Goal: Entertainment & Leisure: Consume media (video, audio)

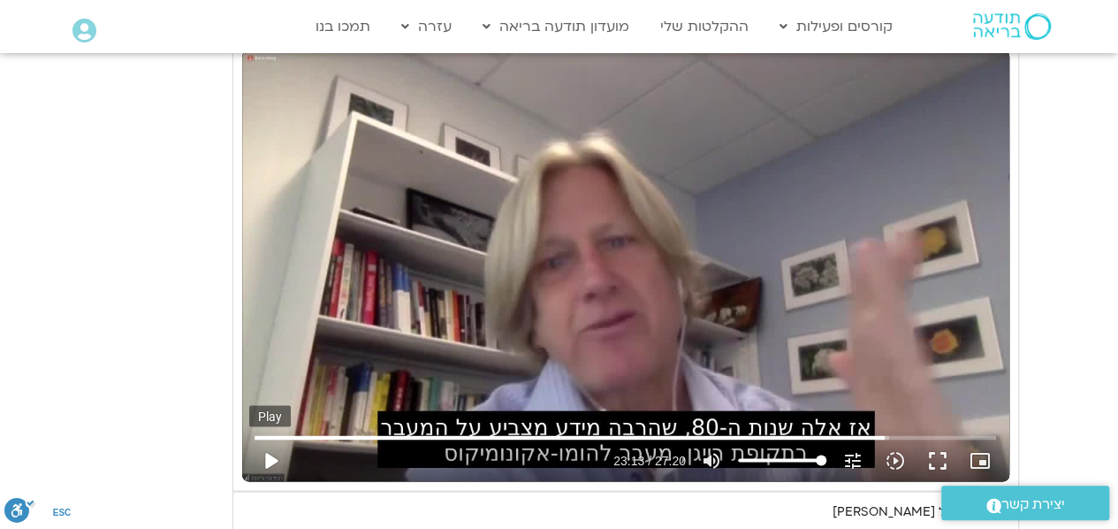
click at [269, 461] on button "play_arrow" at bounding box center [270, 460] width 42 height 42
click at [269, 452] on button "pause" at bounding box center [270, 460] width 42 height 42
type input "1590.987271"
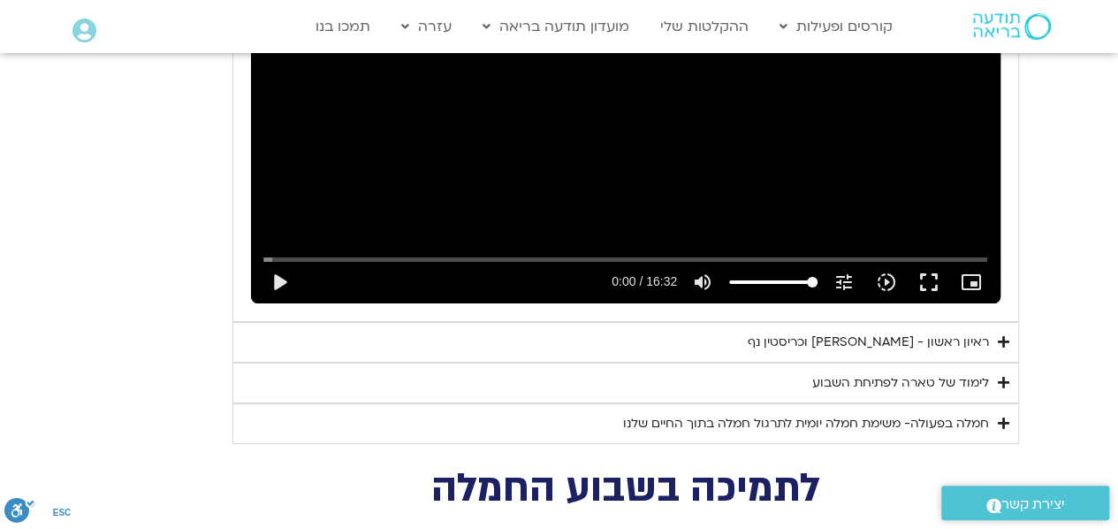
scroll to position [3312, 0]
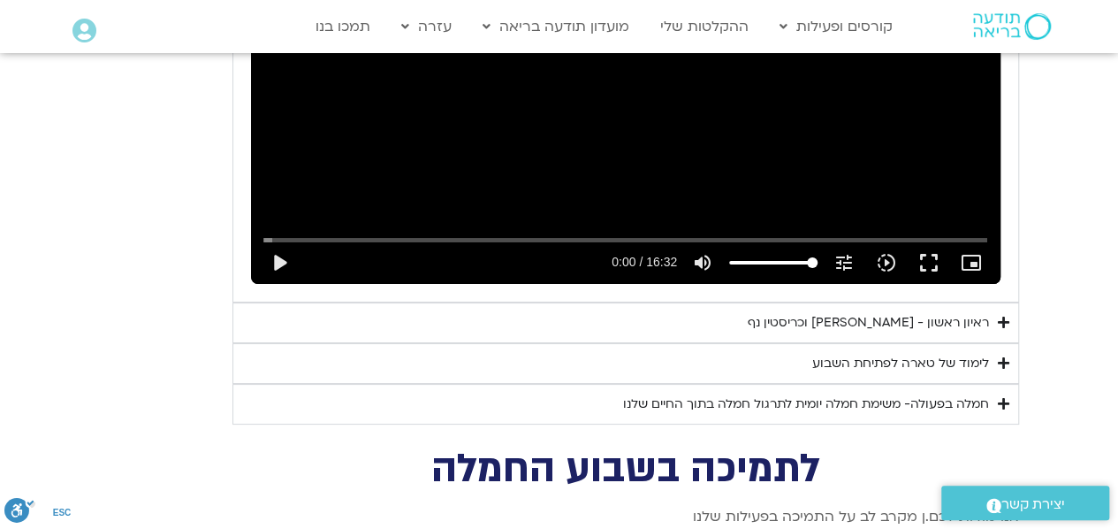
click at [1004, 356] on icon "Accordion. Open links with Enter or Space, close with Escape, and navigate with…" at bounding box center [1003, 362] width 11 height 13
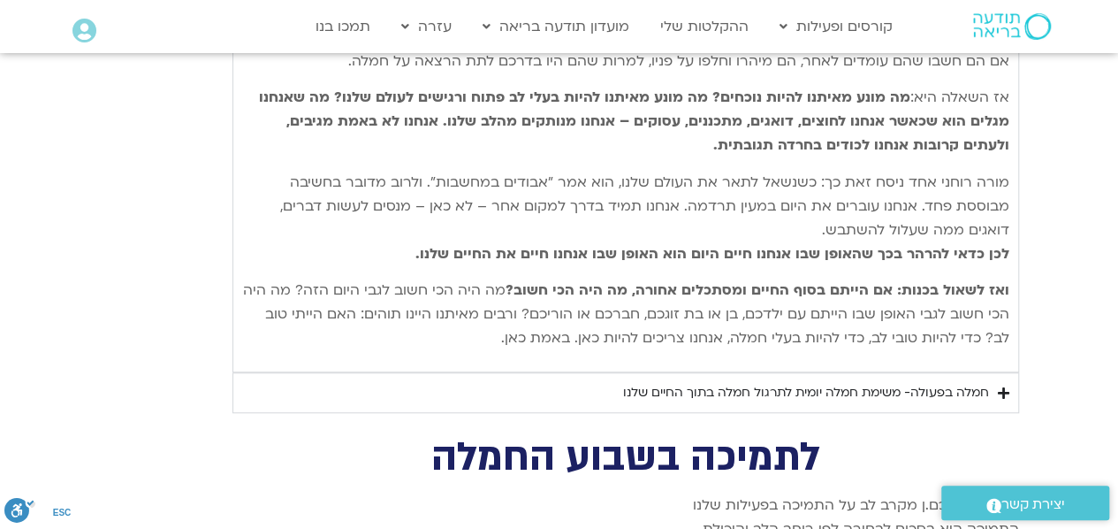
scroll to position [3880, 0]
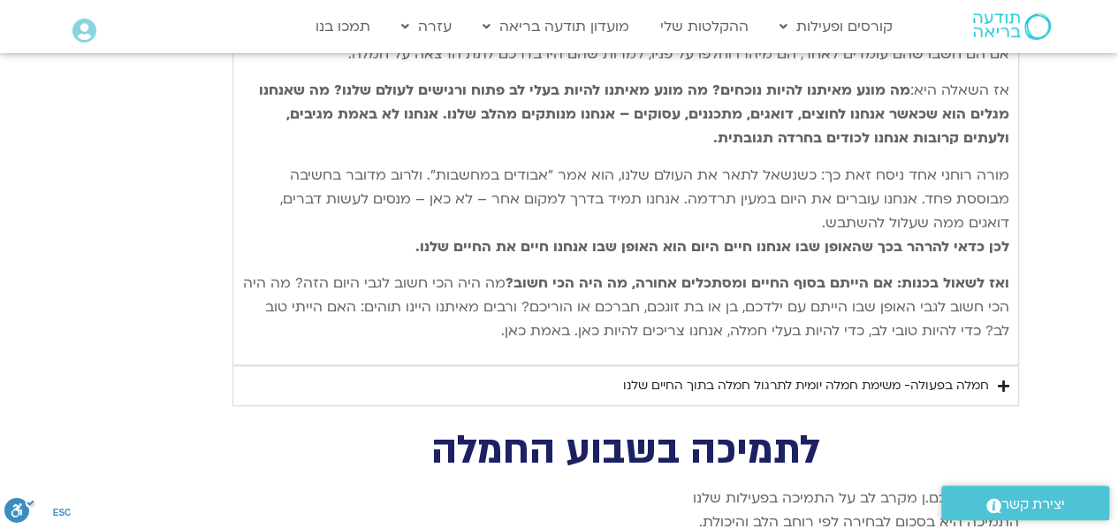
click at [1000, 379] on icon "Accordion. Open links with Enter or Space, close with Escape, and navigate with…" at bounding box center [1003, 385] width 11 height 13
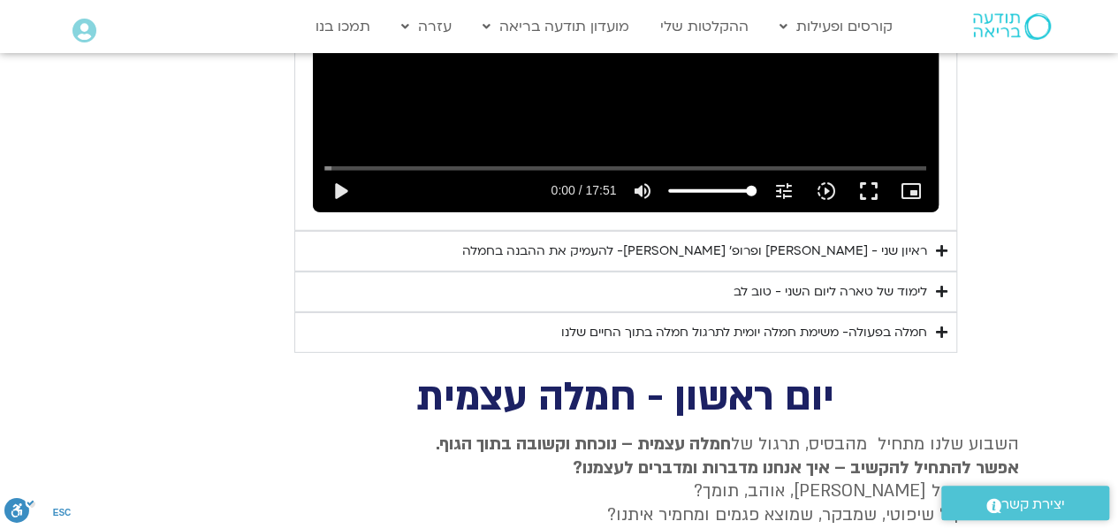
scroll to position [2435, 0]
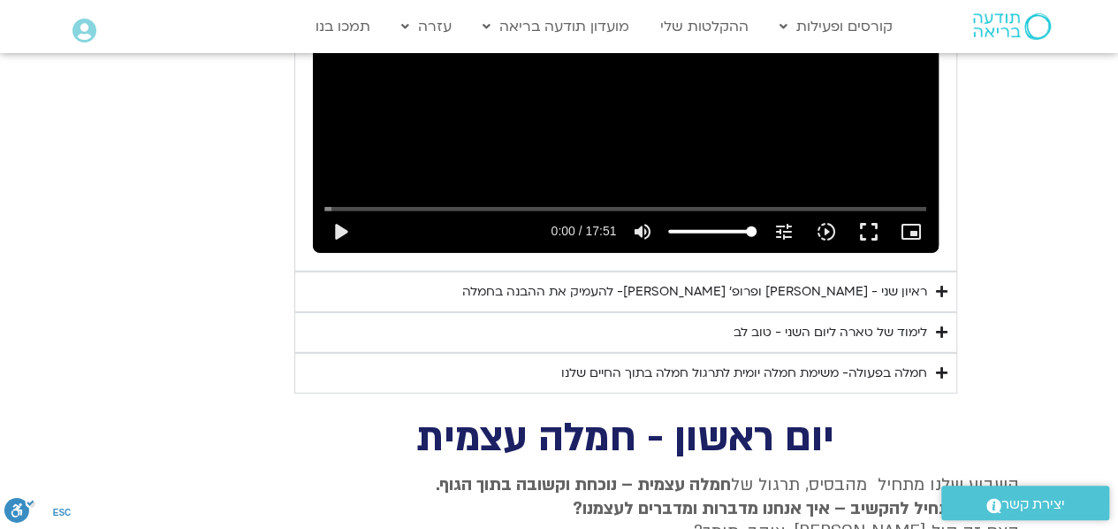
click at [937, 285] on icon "Accordion. Open links with Enter or Space, close with Escape, and navigate with…" at bounding box center [941, 291] width 11 height 13
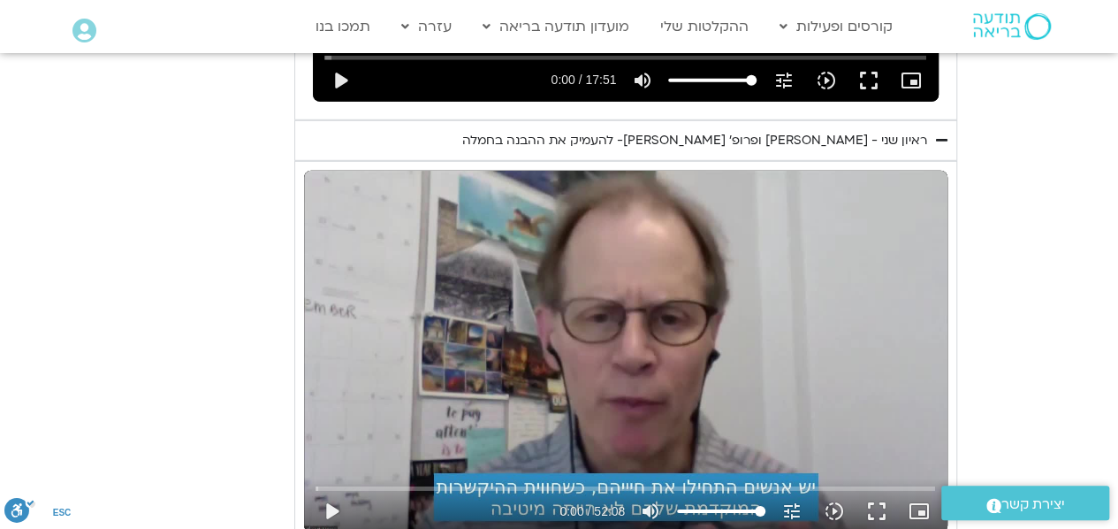
scroll to position [2621, 0]
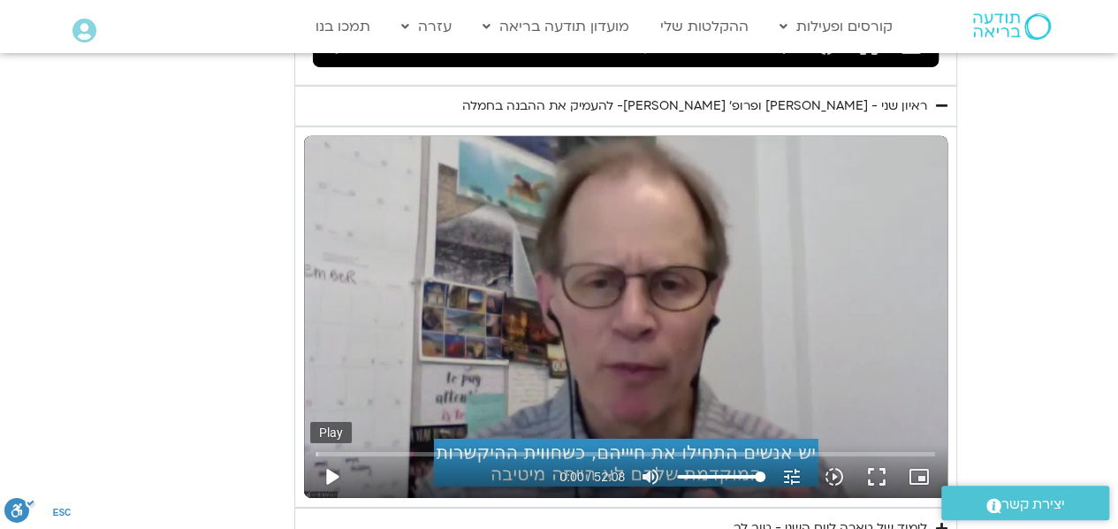
click at [332, 455] on button "play_arrow" at bounding box center [331, 476] width 42 height 42
click at [681, 448] on input "Seek" at bounding box center [626, 453] width 620 height 11
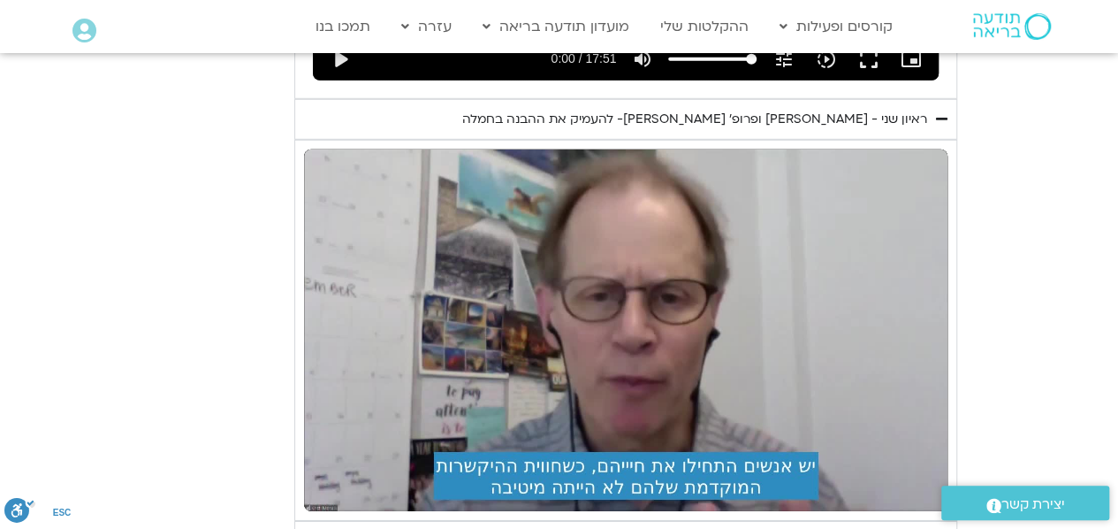
scroll to position [2591, 0]
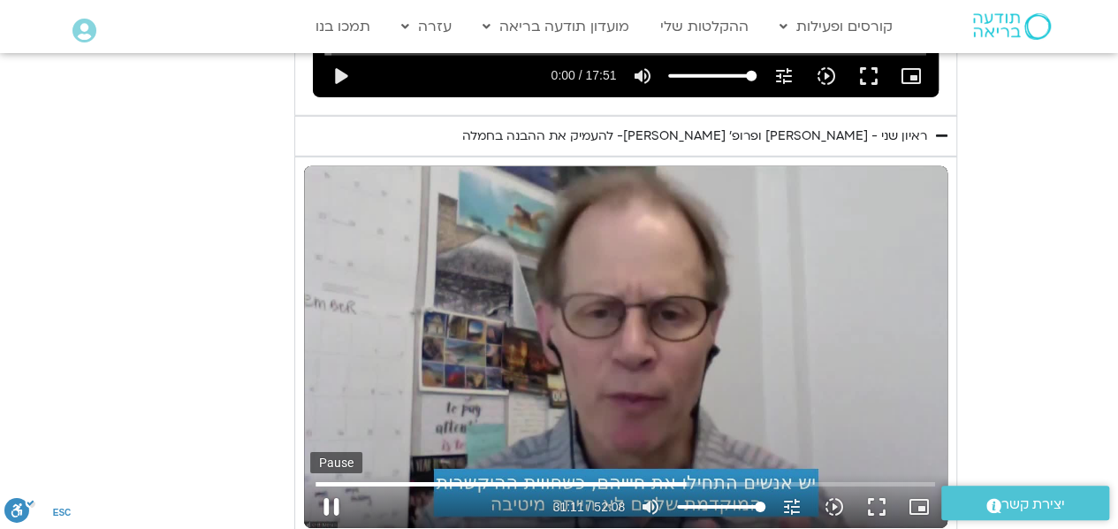
click at [329, 485] on button "pause" at bounding box center [331, 506] width 42 height 42
click at [331, 485] on button "play_arrow" at bounding box center [331, 506] width 42 height 42
click at [327, 485] on button "pause" at bounding box center [331, 506] width 42 height 42
type input "1955.786668"
